Goal: Task Accomplishment & Management: Use online tool/utility

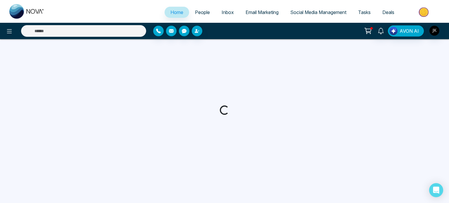
select select "*"
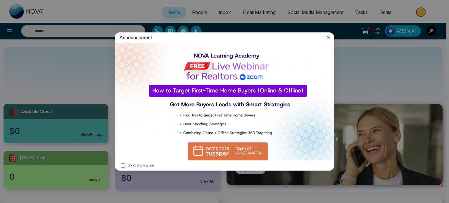
click at [327, 39] on icon at bounding box center [328, 37] width 6 height 6
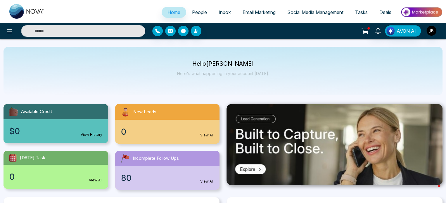
click at [255, 14] on span "Email Marketing" at bounding box center [259, 12] width 33 height 6
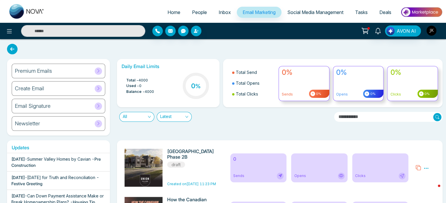
click at [77, 104] on div "Email Signature" at bounding box center [59, 106] width 94 height 15
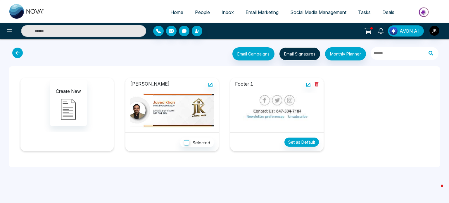
click at [384, 135] on div "Create New [PERSON_NAME] Selected Footer 1 Set as Default" at bounding box center [225, 117] width 420 height 82
click at [18, 51] on icon at bounding box center [17, 53] width 11 height 11
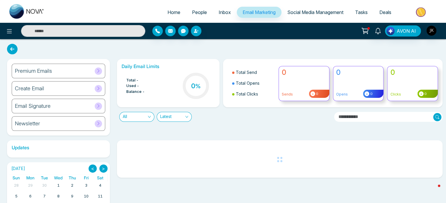
click at [49, 71] on h6 "Premium Emails" at bounding box center [33, 71] width 37 height 6
